Goal: Task Accomplishment & Management: Complete application form

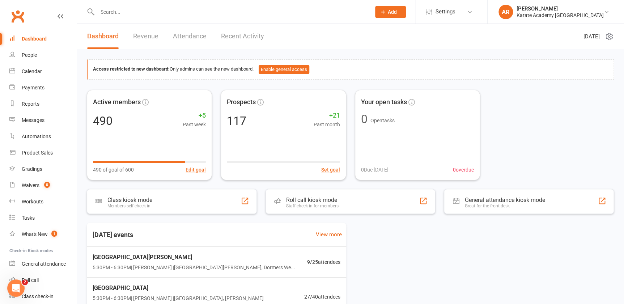
click at [397, 13] on span "Add" at bounding box center [392, 12] width 9 height 6
click at [399, 29] on link "Prospect" at bounding box center [383, 32] width 64 height 17
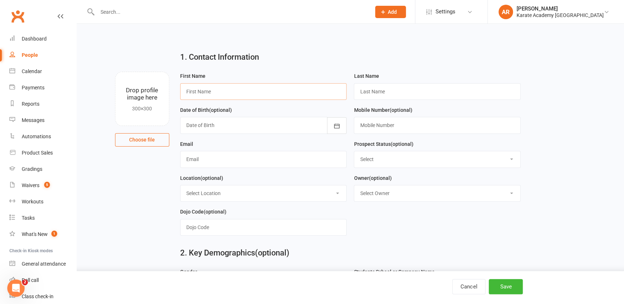
click at [212, 89] on input "text" at bounding box center [263, 91] width 167 height 17
type input "Muhammad"
type input "Abdul Kadir"
click at [340, 127] on icon "button" at bounding box center [336, 125] width 7 height 7
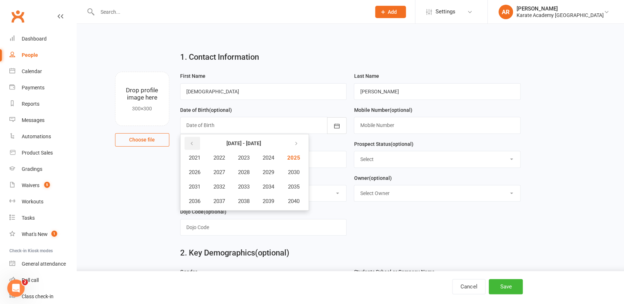
click at [192, 144] on icon "button" at bounding box center [191, 144] width 5 height 6
click at [242, 184] on span "2013" at bounding box center [244, 186] width 12 height 7
click at [241, 190] on button "August" at bounding box center [233, 187] width 37 height 14
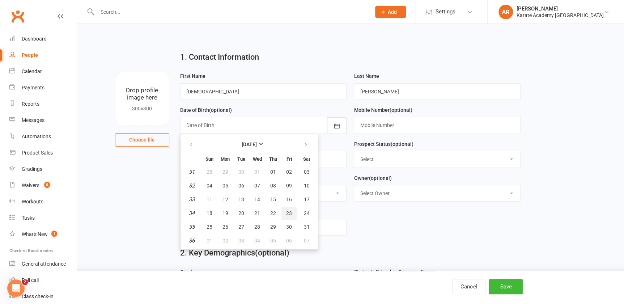
click at [287, 213] on span "23" at bounding box center [289, 213] width 6 height 6
type input "23 Aug 2013"
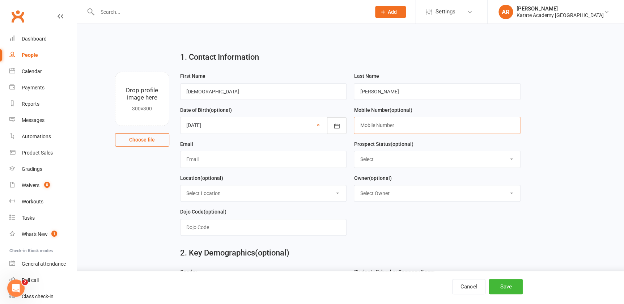
click at [385, 128] on input "text" at bounding box center [437, 125] width 167 height 17
type input "07852 566150"
click at [267, 160] on input "text" at bounding box center [263, 159] width 167 height 17
type input "fa63902@gmail.com"
click at [368, 160] on select "Select Initial Contact Not Ready Not interested" at bounding box center [437, 159] width 166 height 16
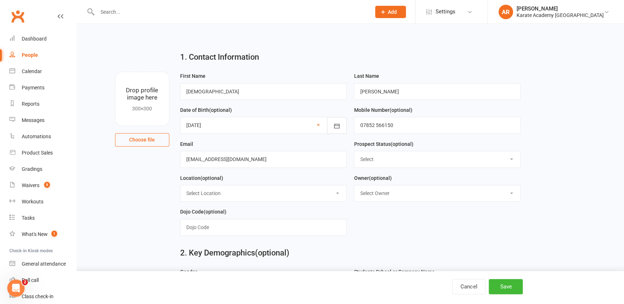
click at [354, 152] on select "Select Initial Contact Not Ready Not interested" at bounding box center [437, 159] width 166 height 16
click at [379, 166] on select "Select Initial Contact Not Ready Not interested" at bounding box center [437, 159] width 166 height 16
select select "Initial Contact"
click at [354, 152] on select "Select Initial Contact Not Ready Not interested" at bounding box center [437, 159] width 166 height 16
click at [385, 199] on select "Select Owner Aamar Rajpoot Suhail Ibrahim Ahmer Rajpoot Elizabeth Hanna Victori…" at bounding box center [437, 193] width 166 height 16
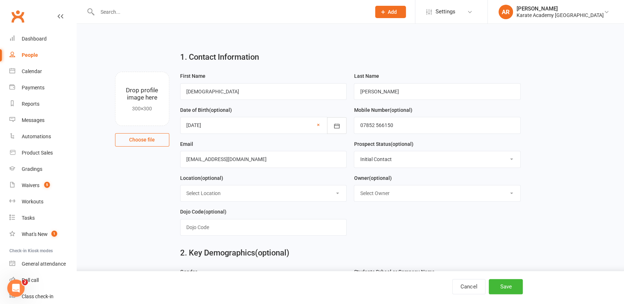
select select "0"
click at [354, 186] on select "Select Owner Aamar Rajpoot Suhail Ibrahim Ahmer Rajpoot Elizabeth Hanna Victori…" at bounding box center [437, 193] width 166 height 16
click at [238, 194] on select "Select Location Bookerhill Primary School, Field Road, High Wycombe HP12 4LR Ci…" at bounding box center [264, 193] width 166 height 16
select select "5"
click at [181, 186] on select "Select Location Bookerhill Primary School, Field Road, High Wycombe HP12 4LR Ci…" at bounding box center [264, 193] width 166 height 16
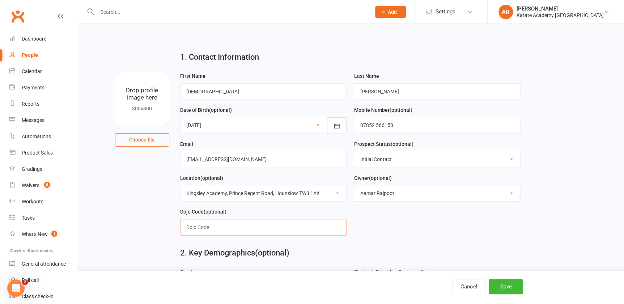
click at [218, 221] on input "text" at bounding box center [263, 227] width 167 height 17
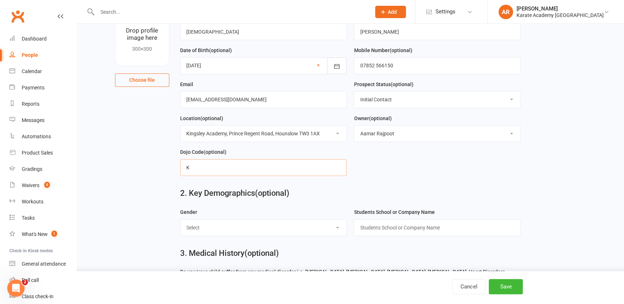
scroll to position [65, 0]
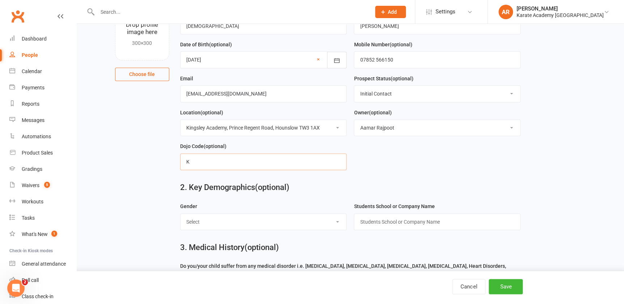
type input "K"
drag, startPoint x: 213, startPoint y: 206, endPoint x: 205, endPoint y: 221, distance: 17.6
click at [213, 207] on div "Gender Select Male Female" at bounding box center [263, 216] width 167 height 28
click at [205, 222] on select "Select Male Female" at bounding box center [264, 222] width 166 height 16
select select "Male"
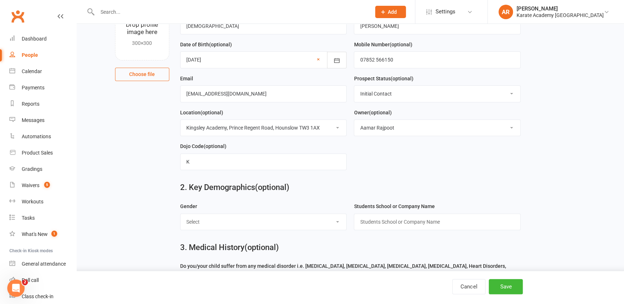
click at [181, 215] on select "Select Male Female" at bounding box center [264, 222] width 166 height 16
click at [417, 224] on input "text" at bounding box center [437, 221] width 167 height 17
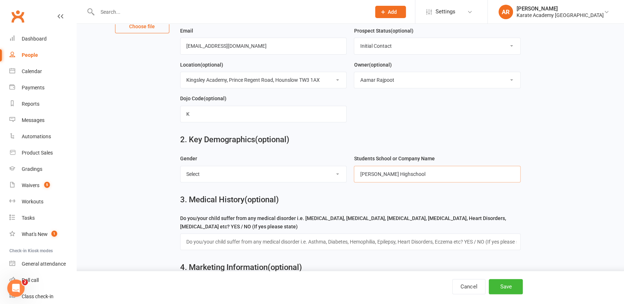
scroll to position [164, 0]
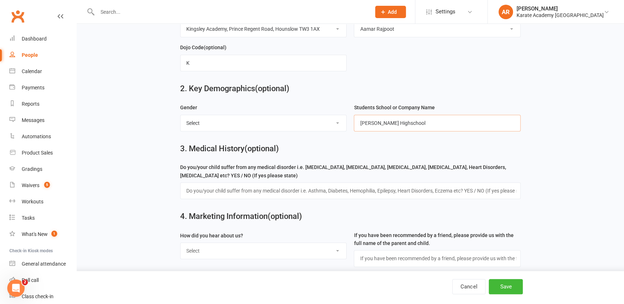
type input "Featherstone Highschool"
click at [306, 191] on input "text" at bounding box center [350, 190] width 340 height 17
type input "No"
click at [288, 254] on select "Select Online Search (Google) Social Media Walk In Leaflet Banner Poster Friend…" at bounding box center [264, 251] width 166 height 16
select select "Online Search (Google)"
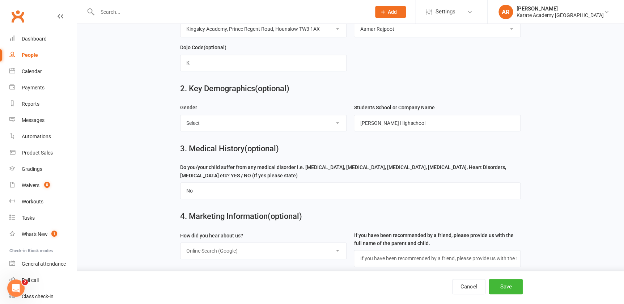
click at [181, 244] on select "Select Online Search (Google) Social Media Walk In Leaflet Banner Poster Friend…" at bounding box center [264, 251] width 166 height 16
click at [497, 288] on button "Save" at bounding box center [506, 286] width 34 height 15
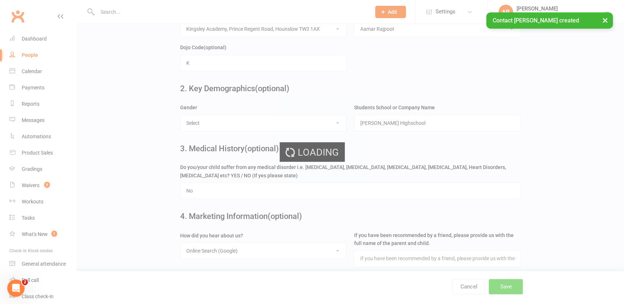
scroll to position [0, 0]
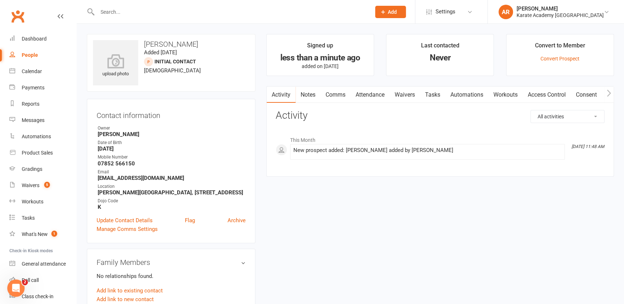
click at [166, 46] on h3 "Muhammad Abdul Kadir" at bounding box center [171, 44] width 156 height 8
copy h3 "Muhammad Abdul Kadir"
click at [474, 97] on link "Automations" at bounding box center [466, 94] width 43 height 17
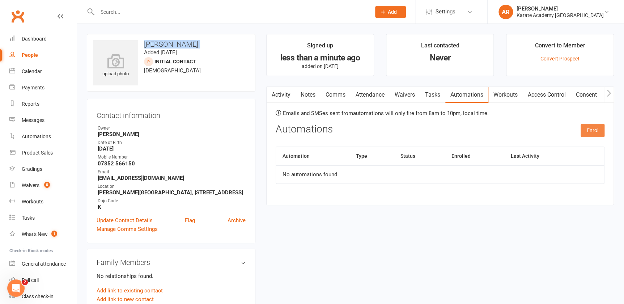
click at [597, 131] on button "Enrol" at bounding box center [593, 130] width 24 height 13
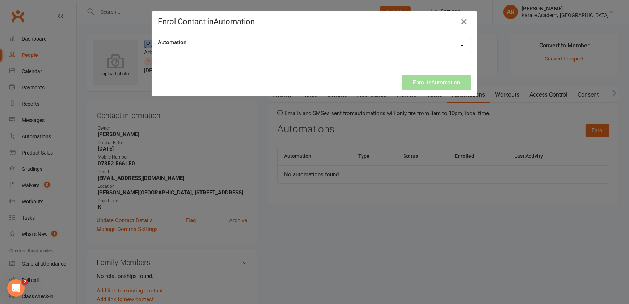
click at [300, 50] on select "1. Free Trial Lesson Confirmation 2. Free Trial Lesson Reminder 1 Day Follow up…" at bounding box center [341, 45] width 259 height 14
select select "1894"
click at [212, 38] on select "1. Free Trial Lesson Confirmation 2. Free Trial Lesson Reminder 1 Day Follow up…" at bounding box center [341, 45] width 259 height 14
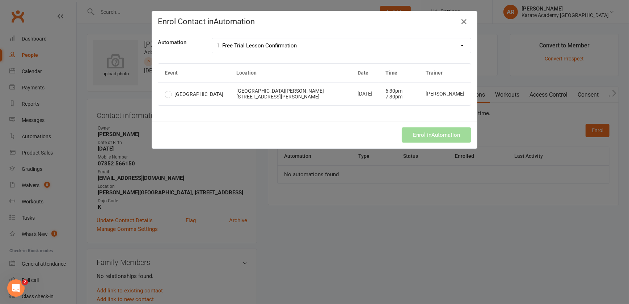
click at [270, 93] on td "Wolf Fields Primary School, Norwood Road, Southall UB2 4JS" at bounding box center [290, 93] width 121 height 23
click at [424, 135] on button "Enrol in Automation" at bounding box center [436, 134] width 69 height 15
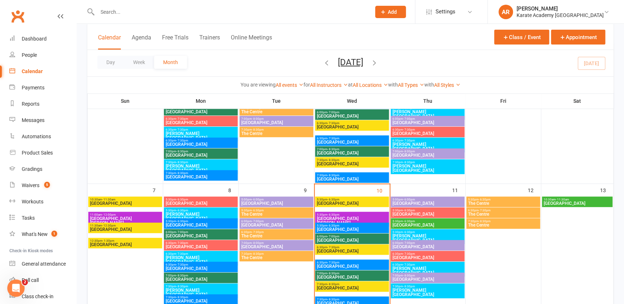
scroll to position [164, 0]
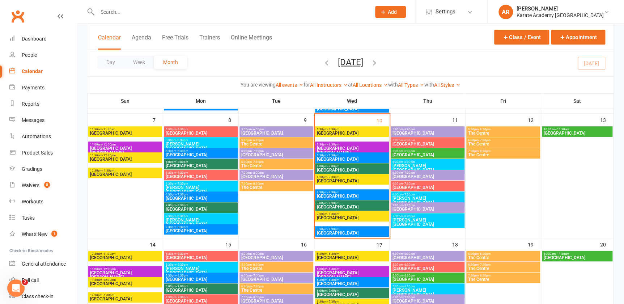
click at [330, 192] on span "- 7:30pm" at bounding box center [333, 192] width 12 height 3
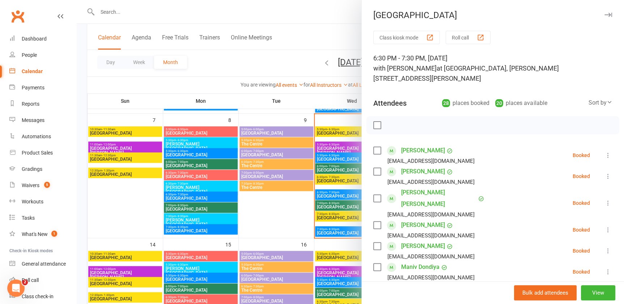
click at [442, 104] on div "28" at bounding box center [446, 103] width 8 height 8
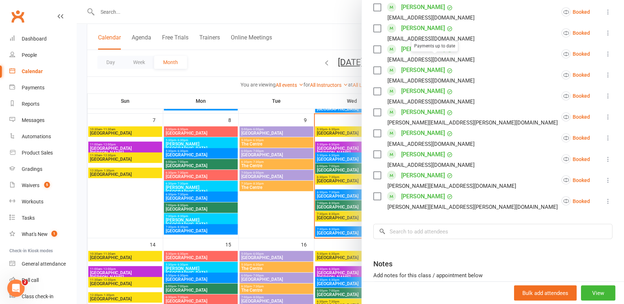
scroll to position [592, 0]
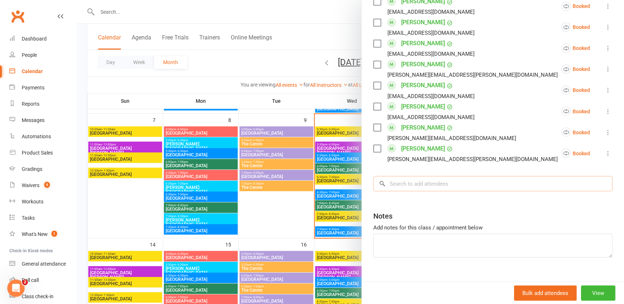
click at [427, 176] on input "search" at bounding box center [492, 183] width 239 height 15
paste input "Muhammad Abdul Kadir"
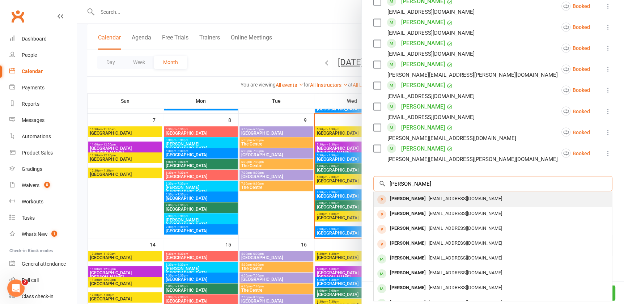
type input "Muhammad Abdul Kadir"
click at [442, 195] on span "fa63902@gmail.com" at bounding box center [465, 197] width 73 height 5
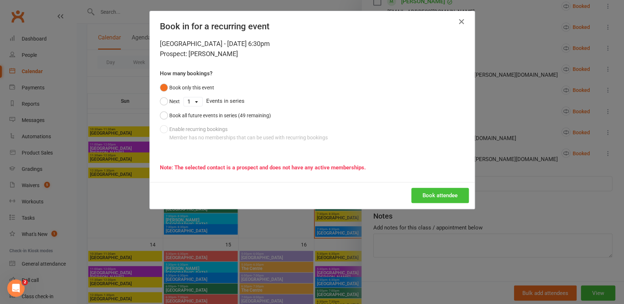
click at [441, 189] on button "Book attendee" at bounding box center [440, 195] width 58 height 15
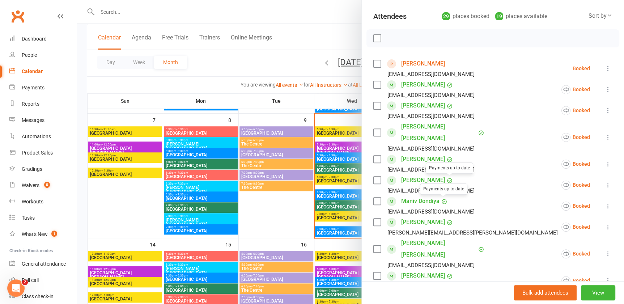
scroll to position [0, 0]
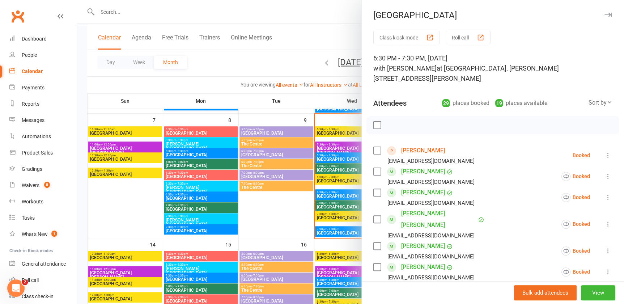
click at [259, 203] on div at bounding box center [350, 152] width 547 height 304
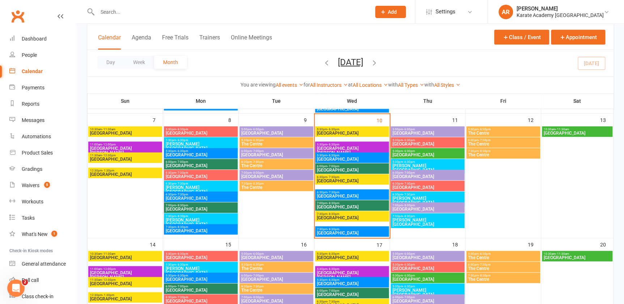
click at [413, 159] on div "5:30pm - 6:30pm Kingsley Academy" at bounding box center [428, 166] width 74 height 15
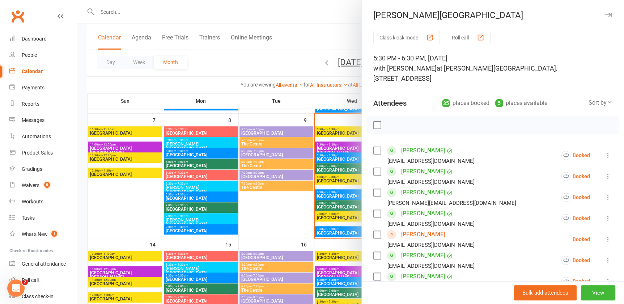
click at [289, 114] on div at bounding box center [350, 152] width 547 height 304
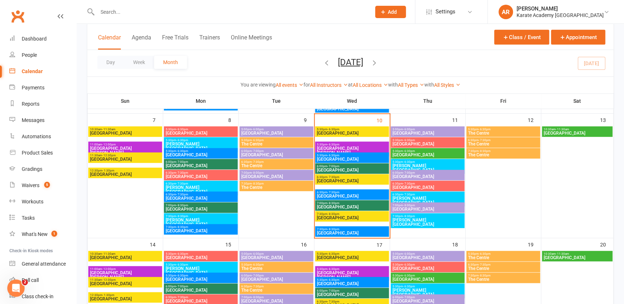
click at [412, 160] on span "- 6:30pm" at bounding box center [409, 161] width 12 height 3
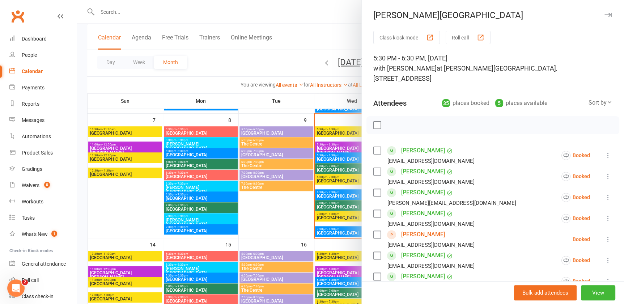
click at [311, 37] on div at bounding box center [350, 152] width 547 height 304
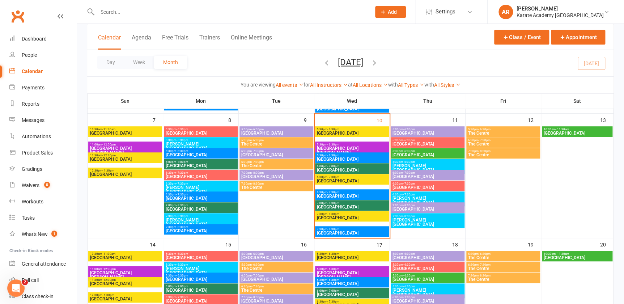
click at [261, 11] on input "text" at bounding box center [230, 12] width 271 height 10
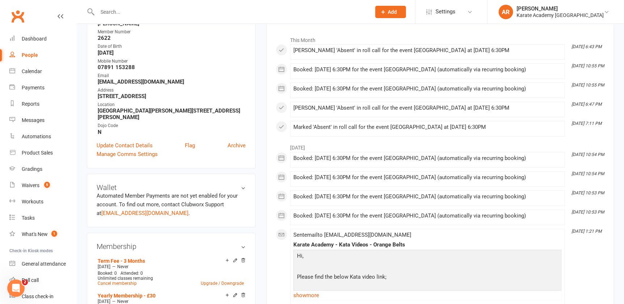
scroll to position [197, 0]
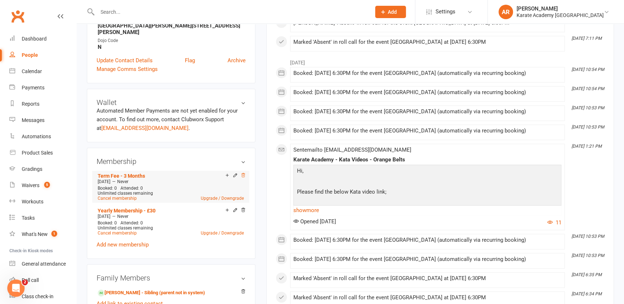
click at [243, 173] on icon at bounding box center [243, 175] width 5 height 5
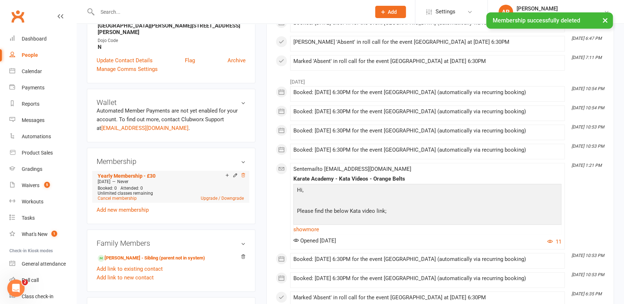
click at [242, 175] on icon at bounding box center [243, 175] width 4 height 4
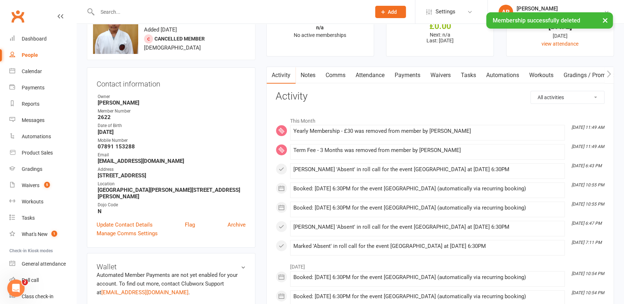
scroll to position [0, 0]
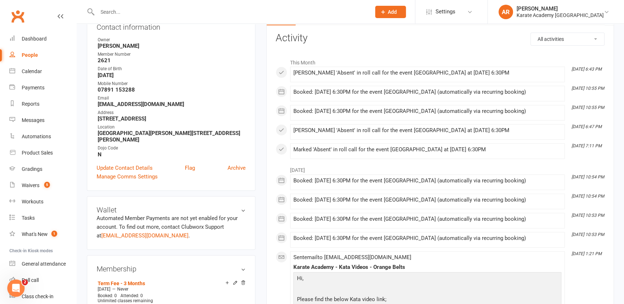
scroll to position [197, 0]
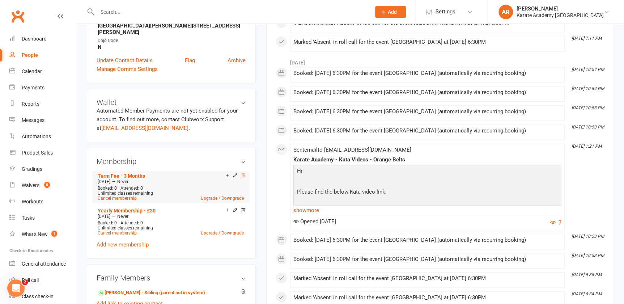
click at [244, 175] on icon at bounding box center [243, 175] width 4 height 4
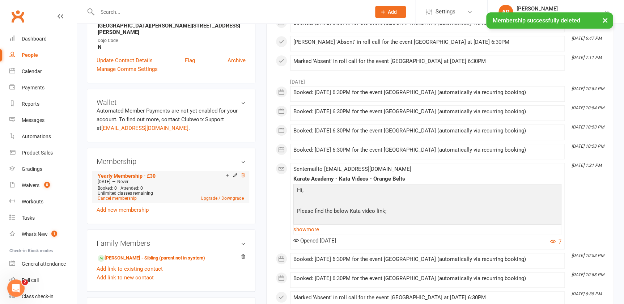
click at [244, 175] on icon at bounding box center [243, 175] width 4 height 4
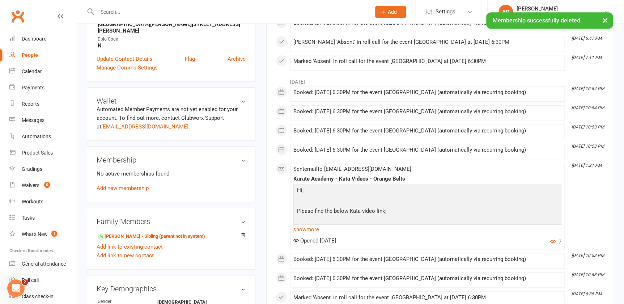
scroll to position [196, 0]
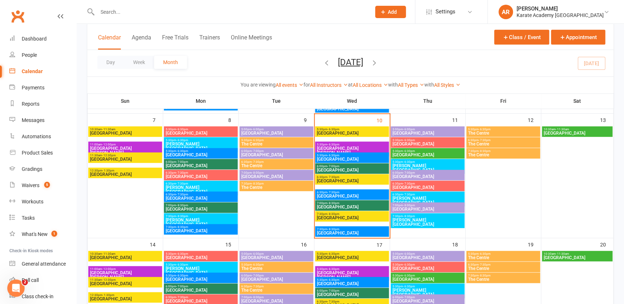
click at [407, 162] on span "- 6:30pm" at bounding box center [409, 161] width 12 height 3
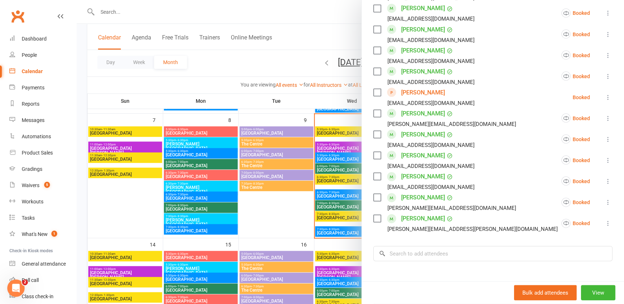
scroll to position [739, 0]
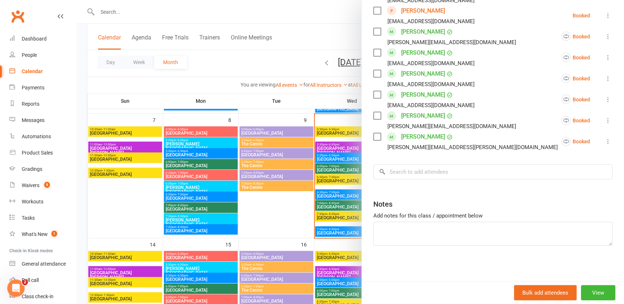
click at [317, 18] on div at bounding box center [350, 152] width 547 height 304
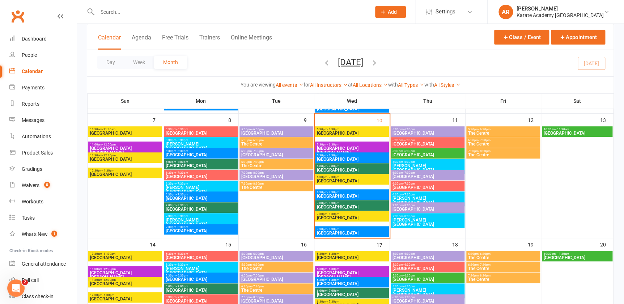
click at [422, 196] on span "[PERSON_NAME][GEOGRAPHIC_DATA]" at bounding box center [427, 200] width 71 height 9
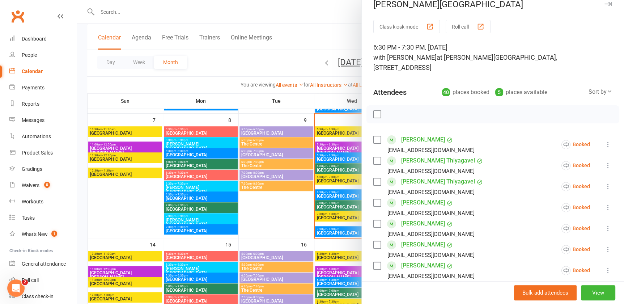
scroll to position [0, 0]
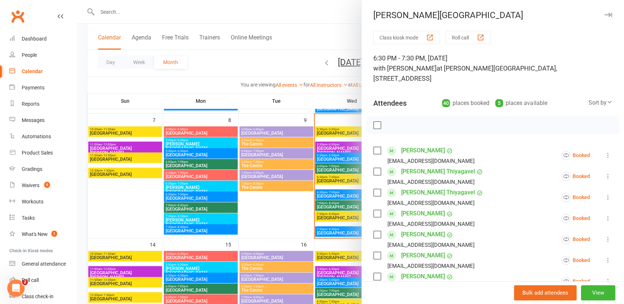
click at [289, 25] on div at bounding box center [350, 152] width 547 height 304
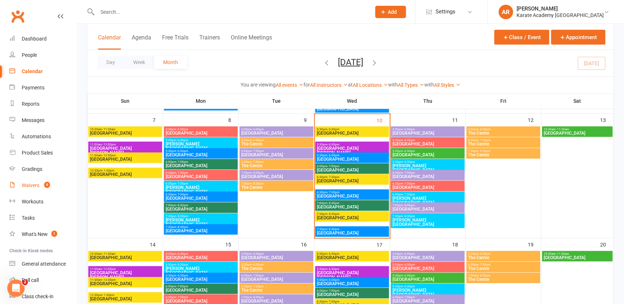
click at [40, 179] on link "Waivers 5" at bounding box center [42, 185] width 67 height 16
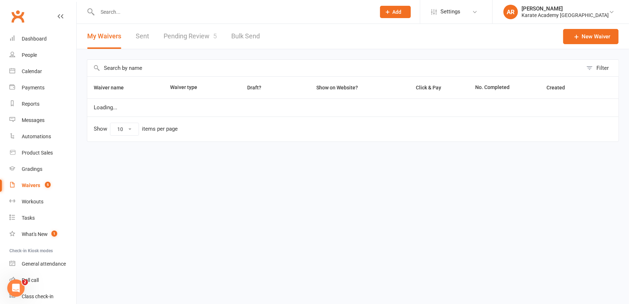
click at [199, 37] on link "Pending Review 5" at bounding box center [190, 36] width 53 height 25
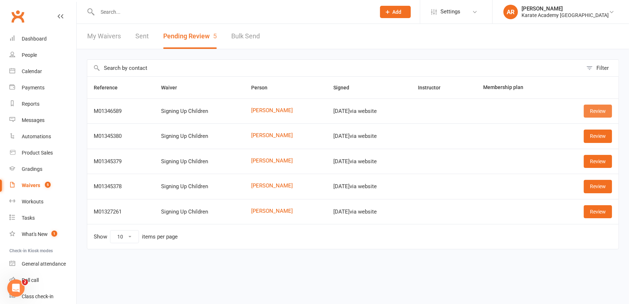
click at [594, 113] on link "Review" at bounding box center [598, 111] width 28 height 13
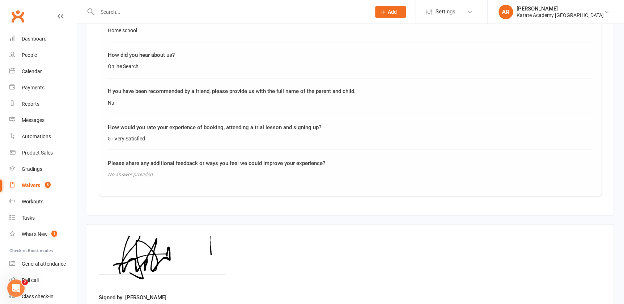
scroll to position [637, 0]
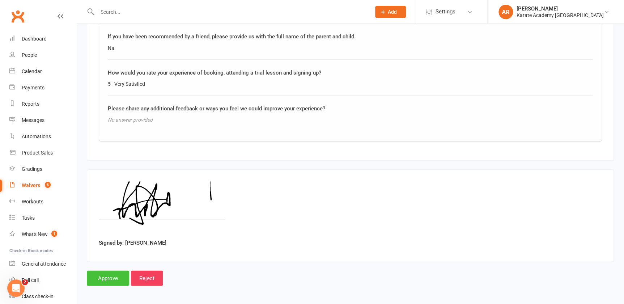
click at [102, 276] on input "Approve" at bounding box center [108, 277] width 42 height 15
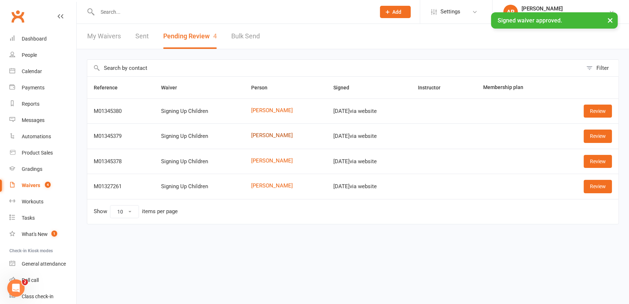
click at [262, 136] on link "Salma Mirroch" at bounding box center [285, 135] width 69 height 6
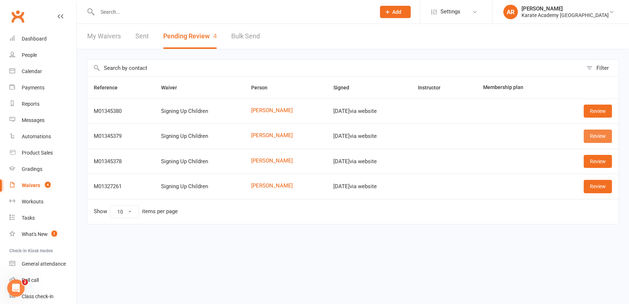
click at [597, 136] on link "Review" at bounding box center [598, 136] width 28 height 13
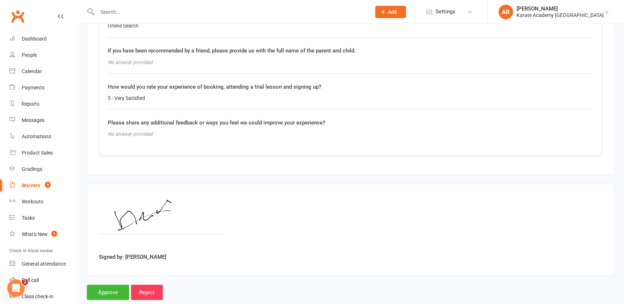
scroll to position [637, 0]
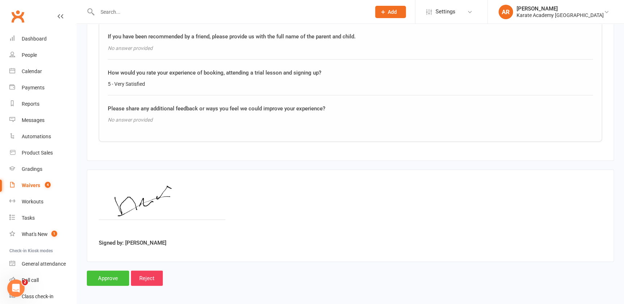
click at [112, 277] on input "Approve" at bounding box center [108, 277] width 42 height 15
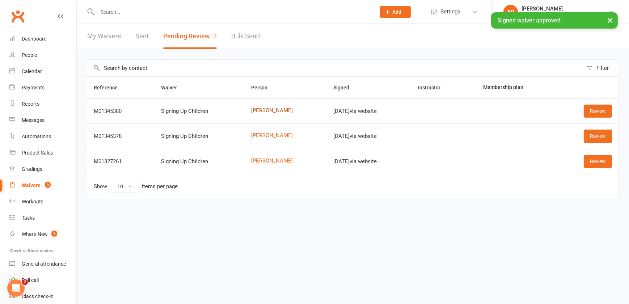
click at [266, 108] on link "Yasmine Mirroch" at bounding box center [285, 110] width 69 height 6
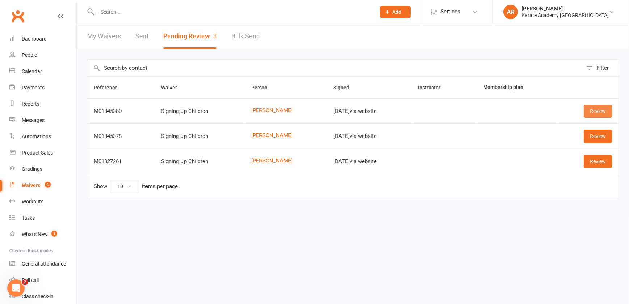
click at [591, 109] on link "Review" at bounding box center [598, 111] width 28 height 13
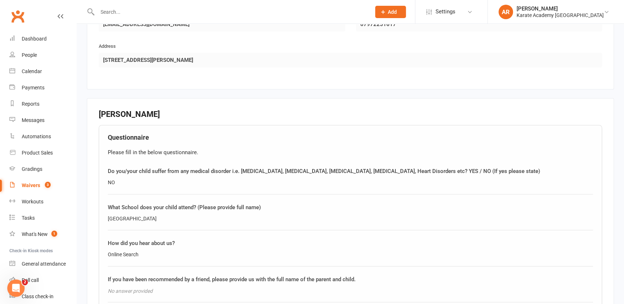
scroll to position [637, 0]
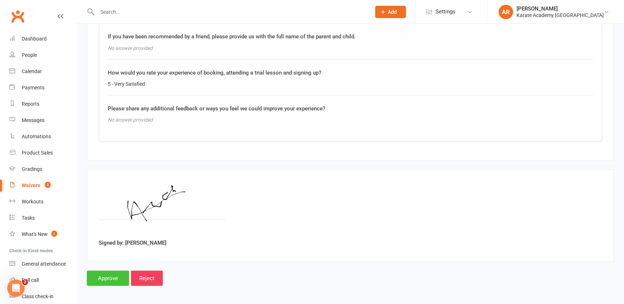
click at [113, 271] on input "Approve" at bounding box center [108, 277] width 42 height 15
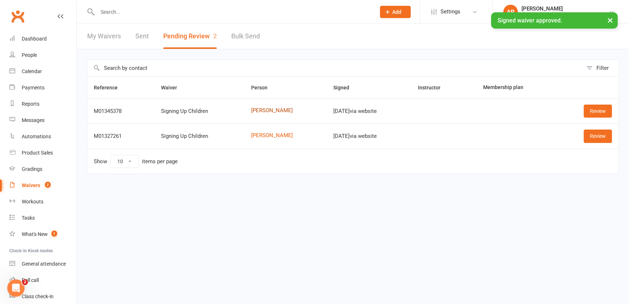
click at [253, 112] on link "[PERSON_NAME]" at bounding box center [285, 110] width 69 height 6
click at [603, 110] on link "Review" at bounding box center [598, 111] width 28 height 13
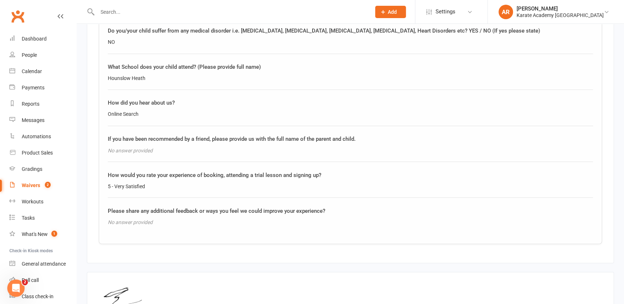
scroll to position [625, 0]
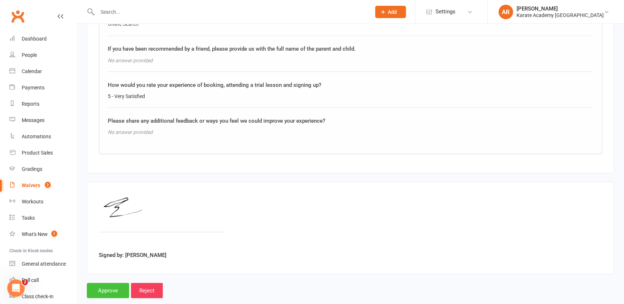
click at [111, 283] on input "Approve" at bounding box center [108, 290] width 42 height 15
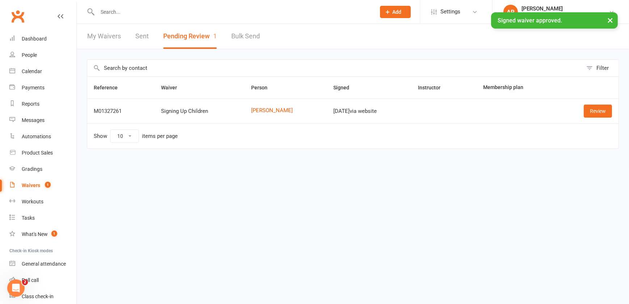
click at [265, 113] on td "Zack Watts" at bounding box center [286, 110] width 82 height 25
click at [267, 111] on link "Zack Watts" at bounding box center [285, 110] width 69 height 6
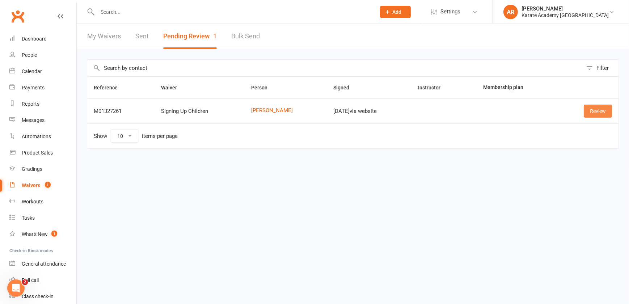
click at [591, 112] on link "Review" at bounding box center [598, 111] width 28 height 13
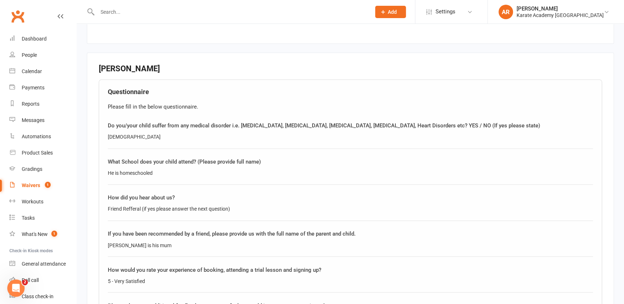
scroll to position [407, 0]
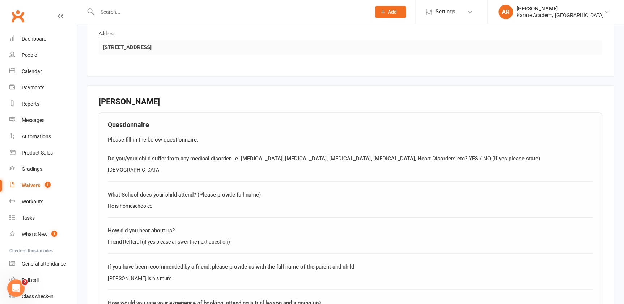
click at [123, 14] on input "text" at bounding box center [230, 12] width 271 height 10
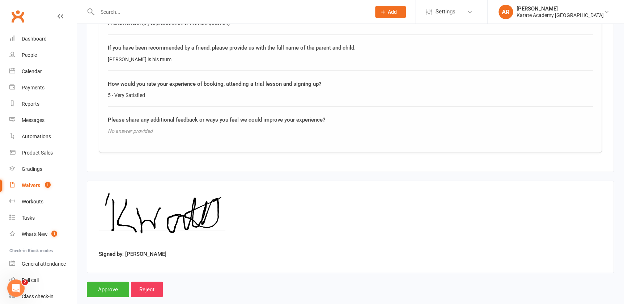
scroll to position [637, 0]
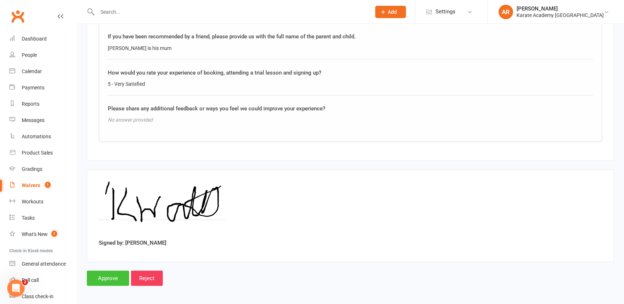
click at [108, 276] on input "Approve" at bounding box center [108, 277] width 42 height 15
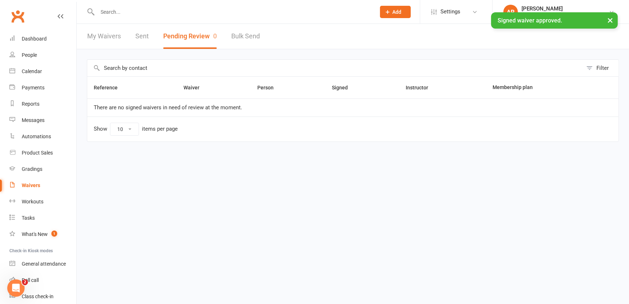
click at [109, 8] on input "text" at bounding box center [232, 12] width 275 height 10
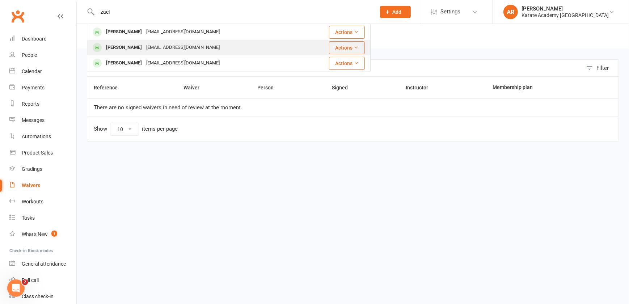
type input "zacl"
click at [147, 51] on div "kayleywatts25@outlook.com" at bounding box center [183, 47] width 78 height 10
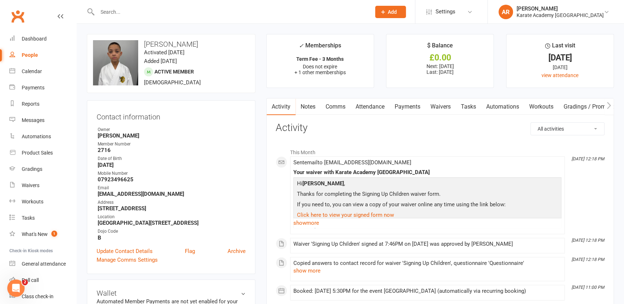
click at [396, 108] on link "Payments" at bounding box center [408, 106] width 36 height 17
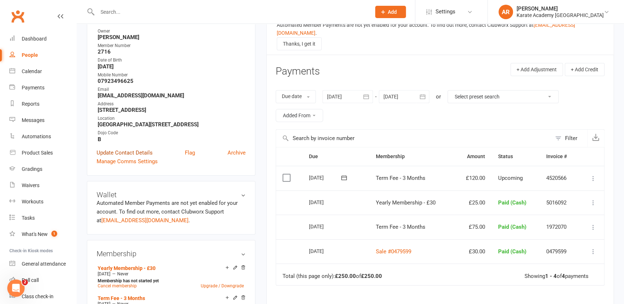
click at [126, 157] on link "Update Contact Details" at bounding box center [125, 152] width 56 height 9
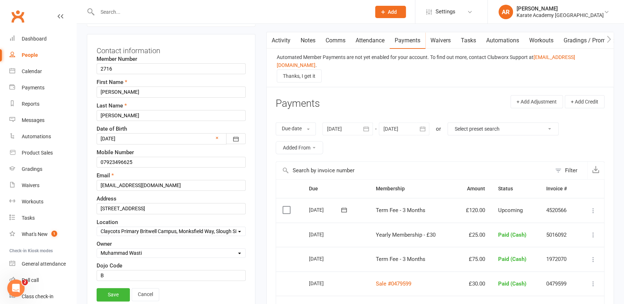
scroll to position [34, 0]
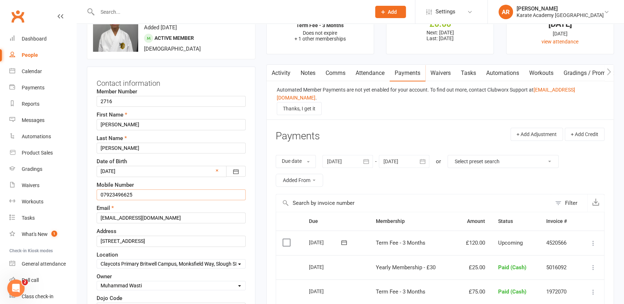
click at [155, 191] on input "07923496625" at bounding box center [171, 194] width 149 height 11
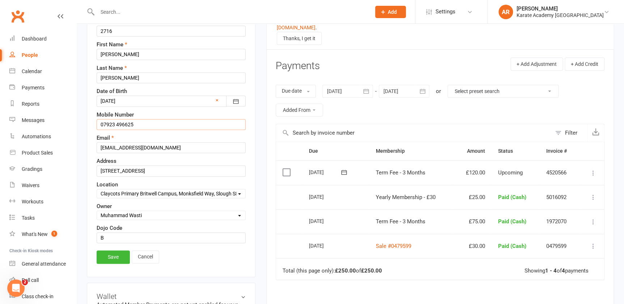
scroll to position [165, 0]
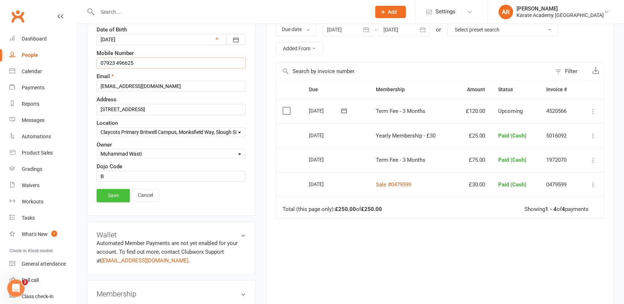
type input "07923 496625"
click at [117, 195] on link "Save" at bounding box center [113, 195] width 33 height 13
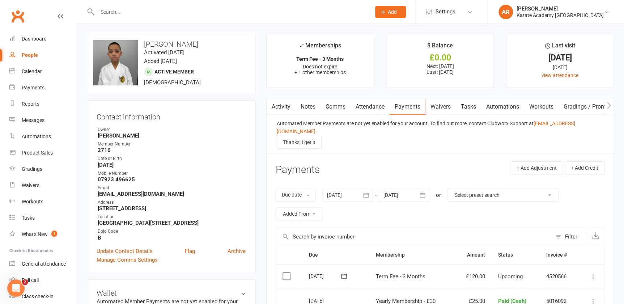
scroll to position [0, 0]
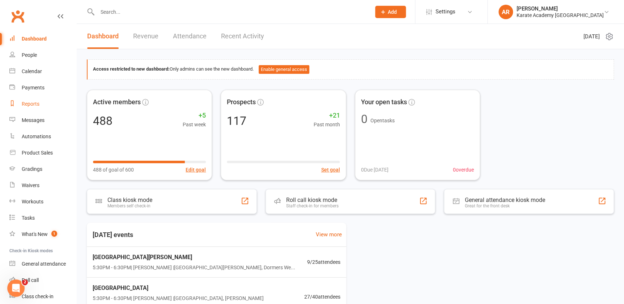
click at [28, 103] on div "Reports" at bounding box center [31, 104] width 18 height 6
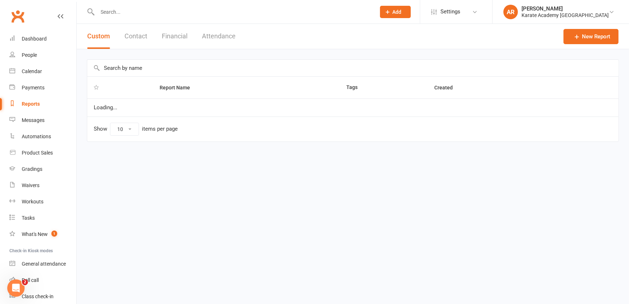
select select "100"
click at [152, 66] on input "text" at bounding box center [352, 68] width 531 height 17
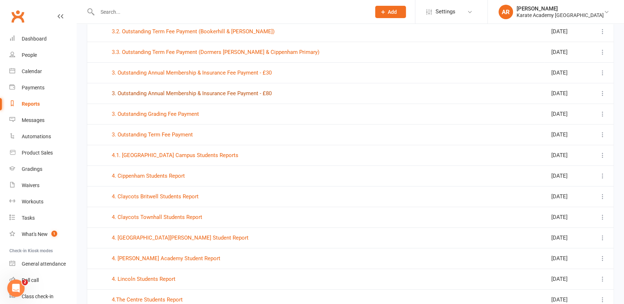
scroll to position [329, 0]
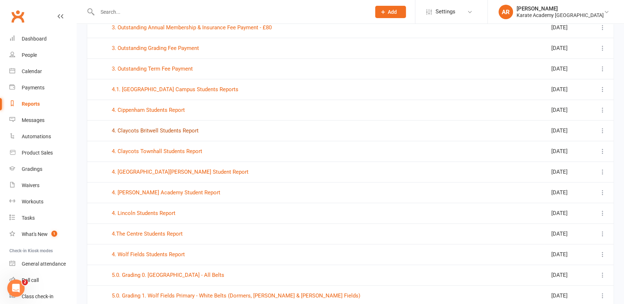
click at [171, 131] on link "4. Claycots Britwell Students Report" at bounding box center [155, 130] width 87 height 7
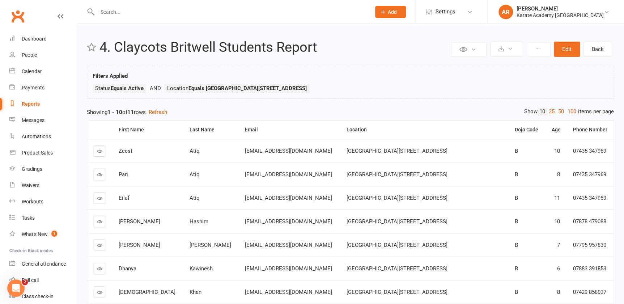
click at [575, 110] on link "100" at bounding box center [572, 112] width 12 height 8
click at [569, 47] on button "Edit" at bounding box center [567, 49] width 26 height 15
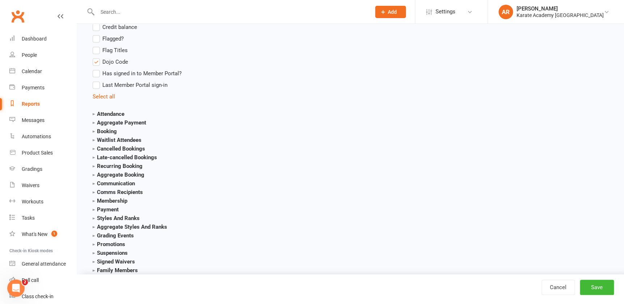
scroll to position [756, 0]
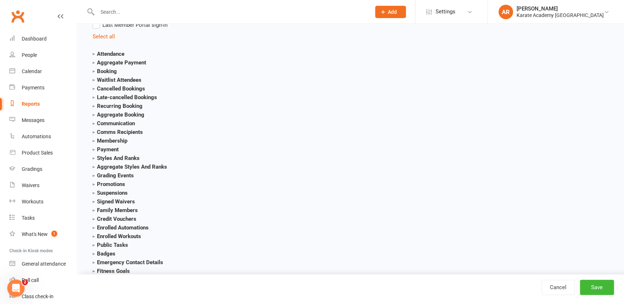
click at [94, 124] on strong "Communication" at bounding box center [114, 123] width 42 height 7
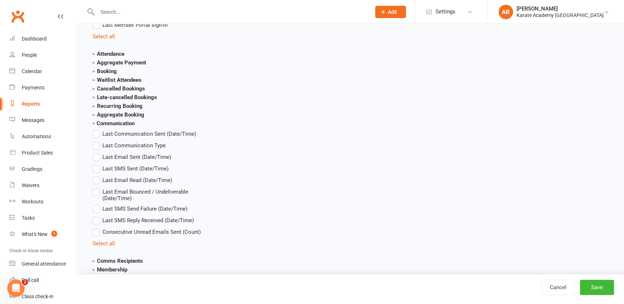
click at [94, 124] on strong "Communication" at bounding box center [114, 123] width 42 height 7
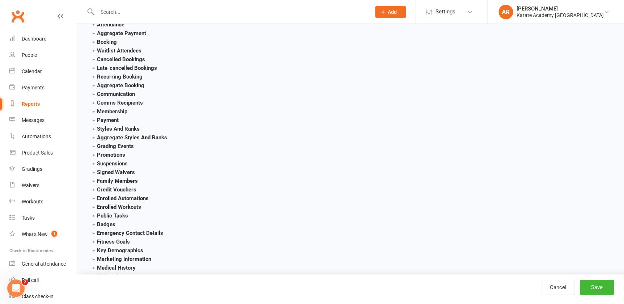
scroll to position [807, 0]
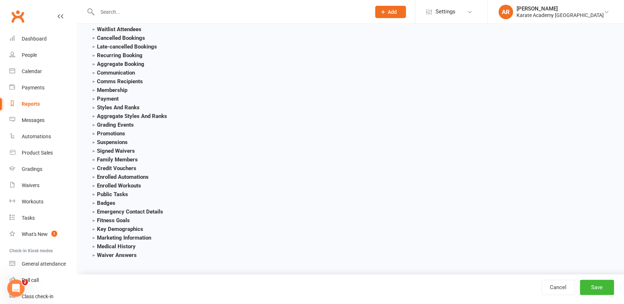
click at [97, 234] on strong "Marketing Information" at bounding box center [122, 237] width 59 height 7
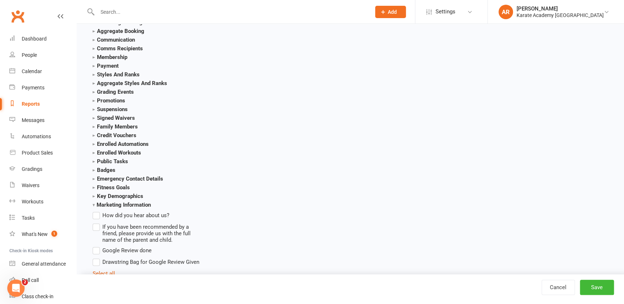
scroll to position [884, 0]
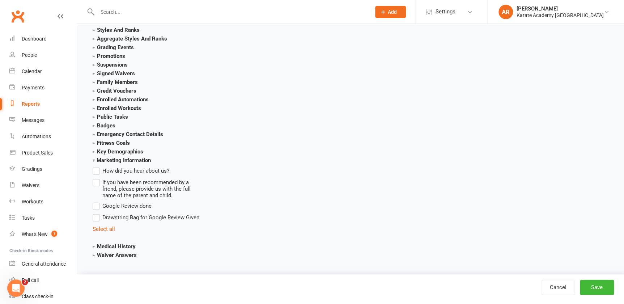
click at [93, 152] on strong "Key Demographics" at bounding box center [118, 151] width 51 height 7
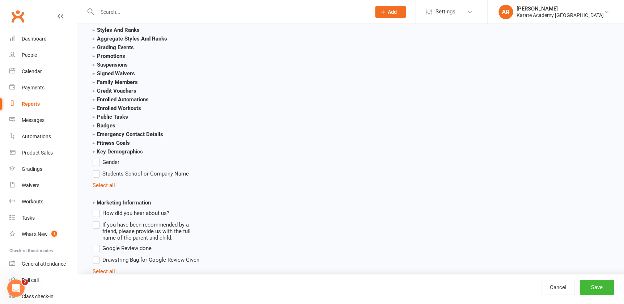
click at [93, 170] on label "Students School or Company Name" at bounding box center [141, 173] width 96 height 9
click at [93, 169] on input "Students School or Company Name" at bounding box center [95, 169] width 5 height 0
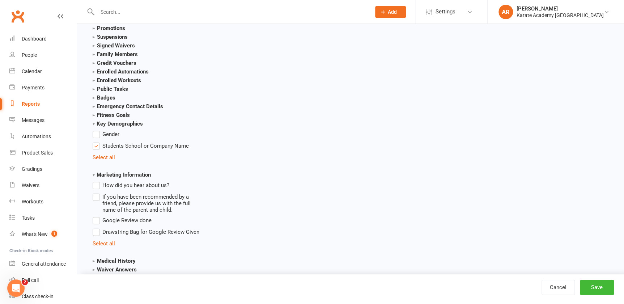
scroll to position [926, 0]
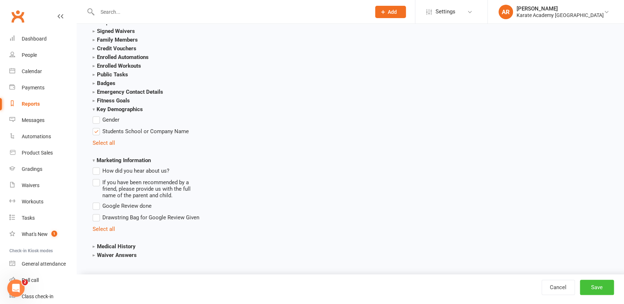
click at [585, 283] on button "Save" at bounding box center [597, 287] width 34 height 15
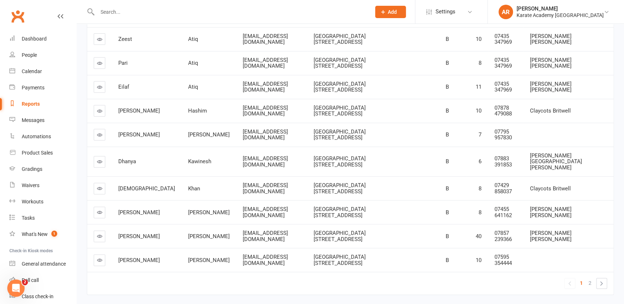
scroll to position [136, 0]
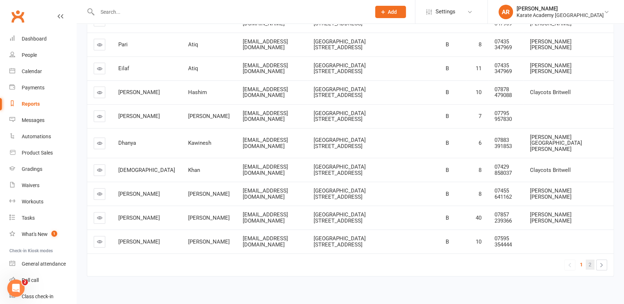
click at [588, 259] on link "2" at bounding box center [590, 264] width 9 height 10
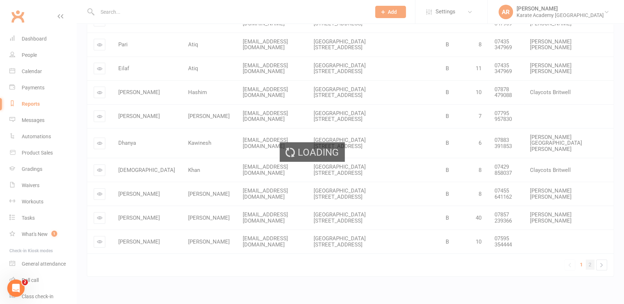
scroll to position [0, 0]
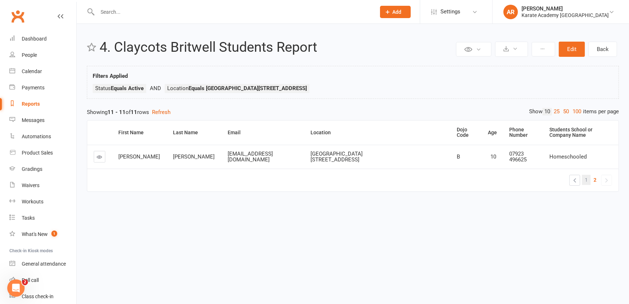
click at [584, 180] on link "1" at bounding box center [586, 180] width 9 height 10
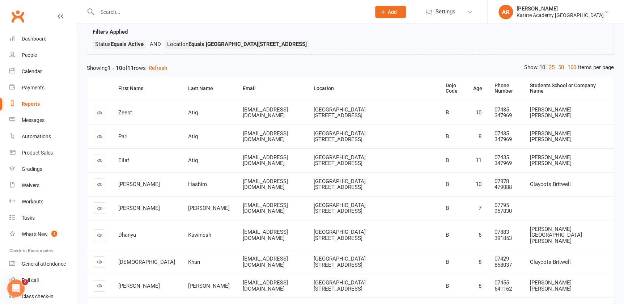
scroll to position [136, 0]
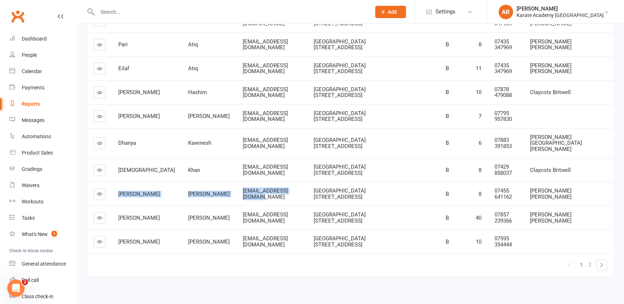
drag, startPoint x: 276, startPoint y: 187, endPoint x: 102, endPoint y: 190, distance: 174.0
click at [102, 190] on tr "[PERSON_NAME] [EMAIL_ADDRESS][DOMAIN_NAME] [GEOGRAPHIC_DATA][STREET_ADDRESS] B …" at bounding box center [350, 194] width 526 height 24
copy tr "[PERSON_NAME] [EMAIL_ADDRESS][DOMAIN_NAME]"
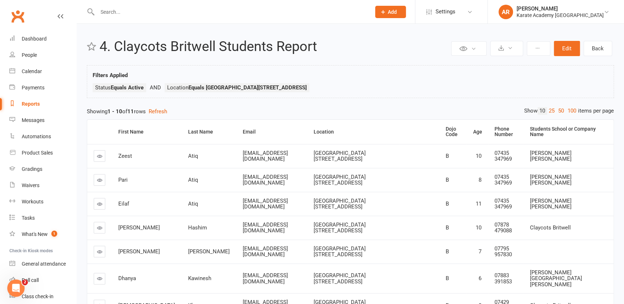
scroll to position [0, 0]
